Goal: Ask a question: Seek information or help from site administrators or community

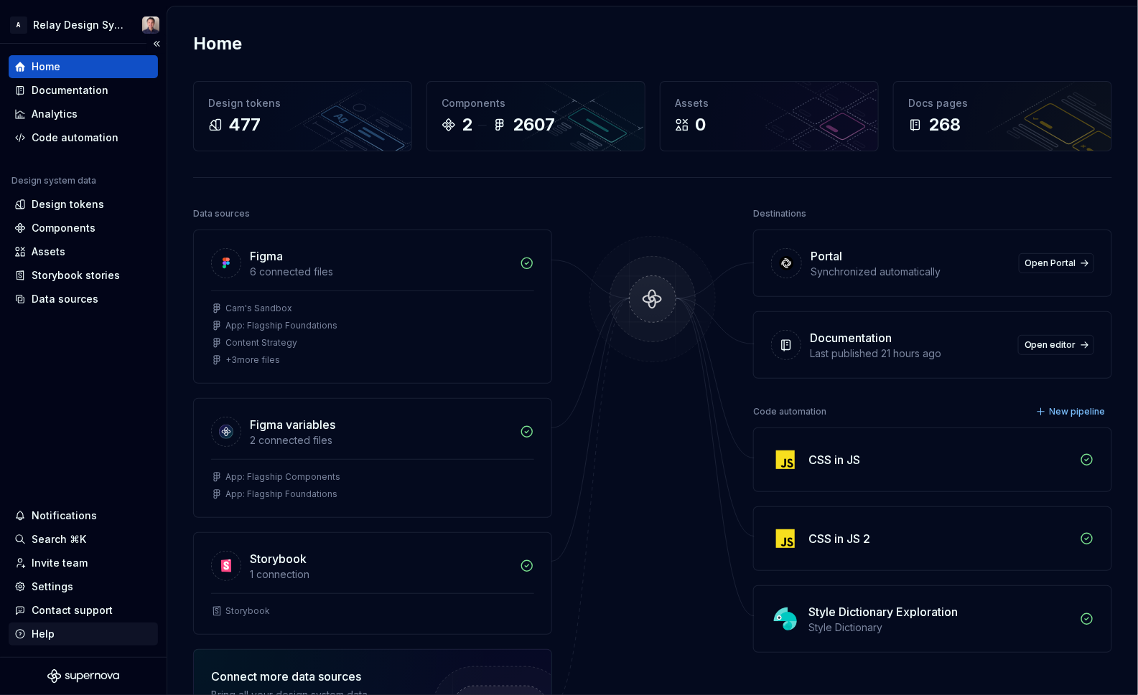
click at [52, 637] on div "Help" at bounding box center [43, 634] width 23 height 14
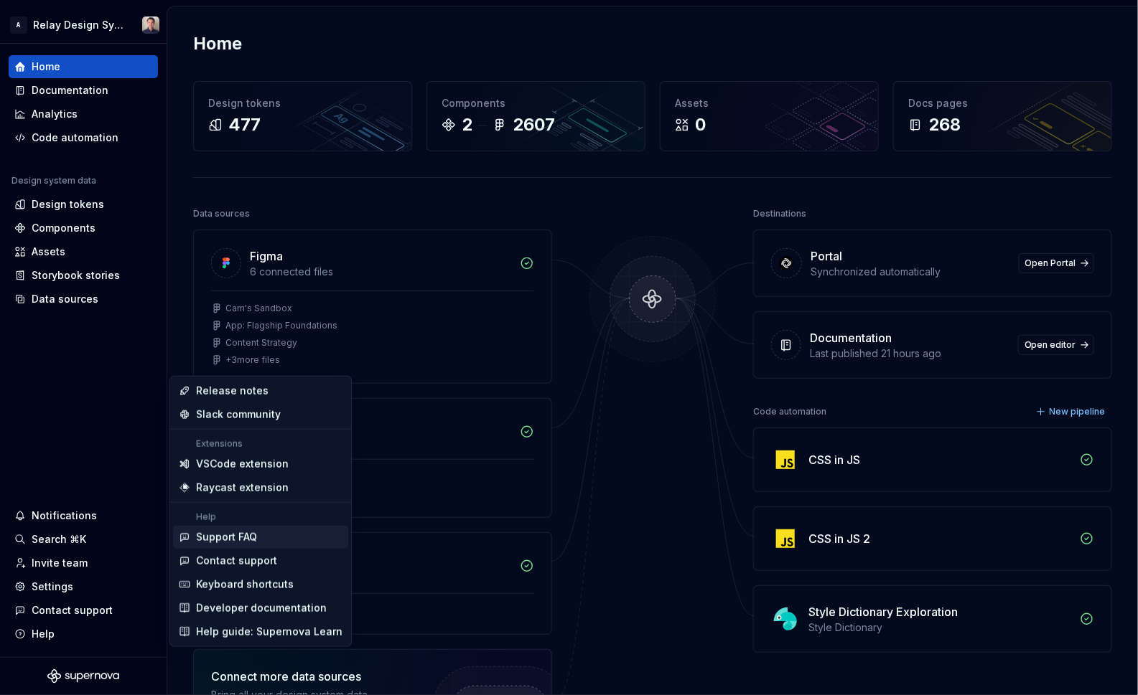
click at [240, 539] on div "Support FAQ" at bounding box center [226, 537] width 61 height 14
